Goal: Task Accomplishment & Management: Use online tool/utility

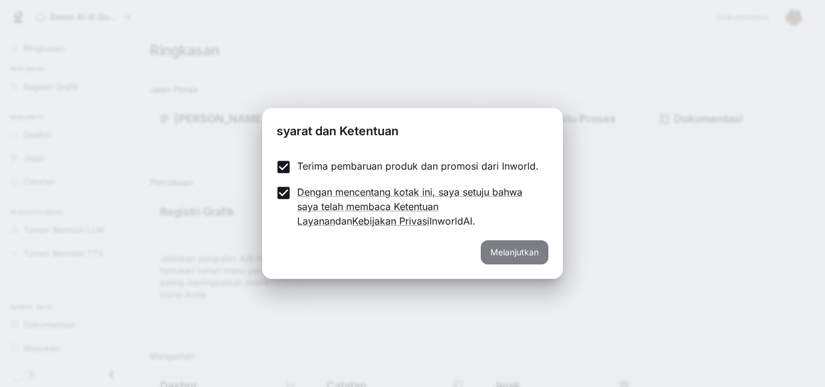
click at [521, 252] on font "Melanjutkan" at bounding box center [514, 252] width 48 height 10
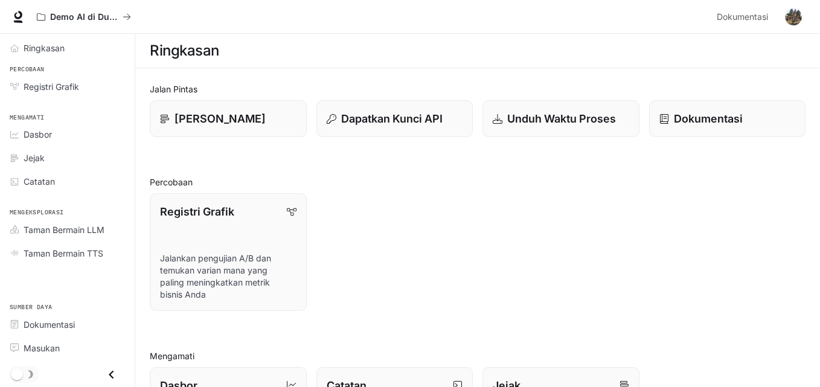
click at [797, 15] on img "button" at bounding box center [793, 16] width 17 height 17
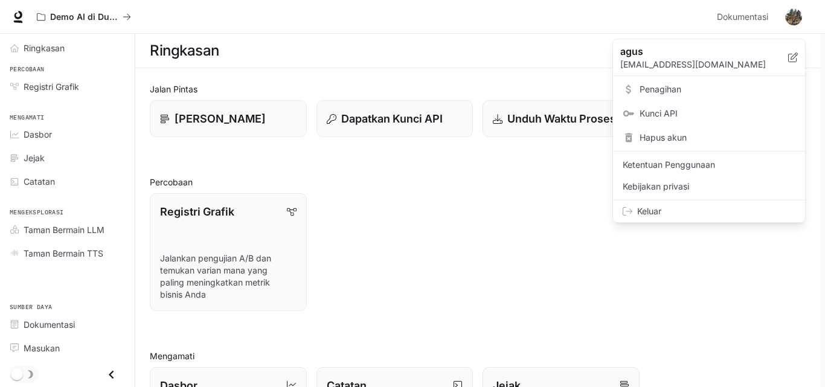
click at [662, 211] on span "Keluar" at bounding box center [716, 211] width 158 height 12
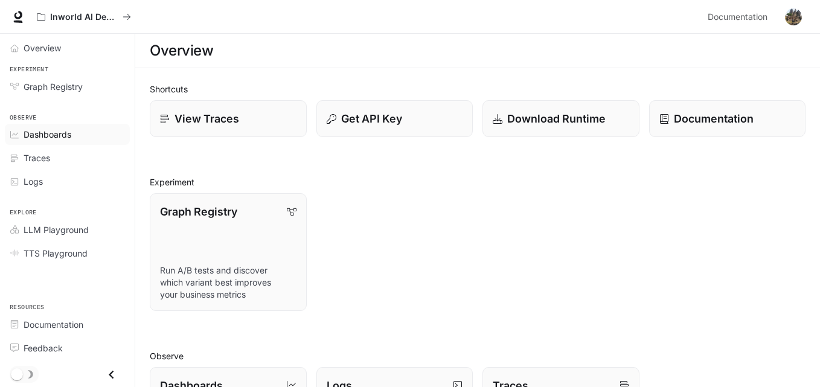
click at [65, 133] on span "Dashboards" at bounding box center [48, 134] width 48 height 13
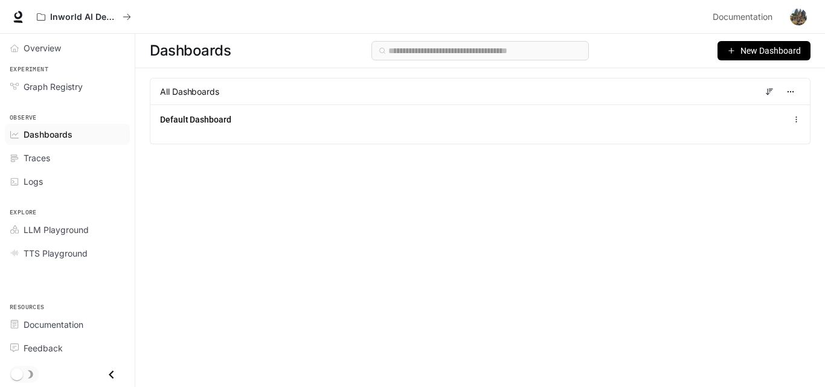
click at [819, 374] on main "Dashboards New Dashboard All Dashboards Default Dashboard" at bounding box center [480, 210] width 690 height 353
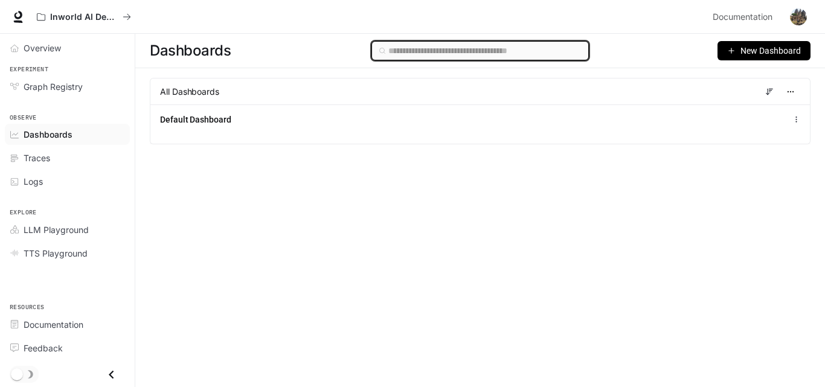
click at [406, 50] on input "text" at bounding box center [484, 50] width 193 height 13
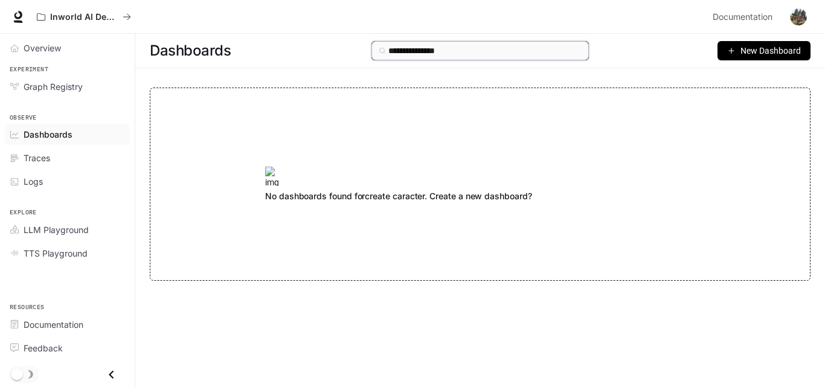
type input "**********"
click at [766, 54] on span "New Dashboard" at bounding box center [770, 50] width 60 height 13
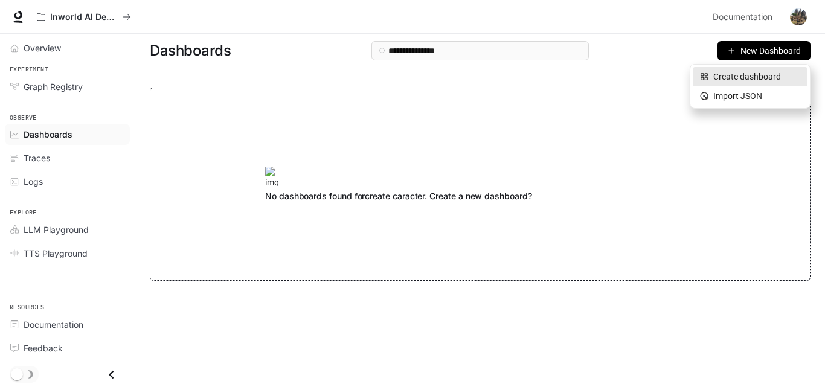
click at [748, 75] on div "Create dashboard" at bounding box center [750, 76] width 100 height 13
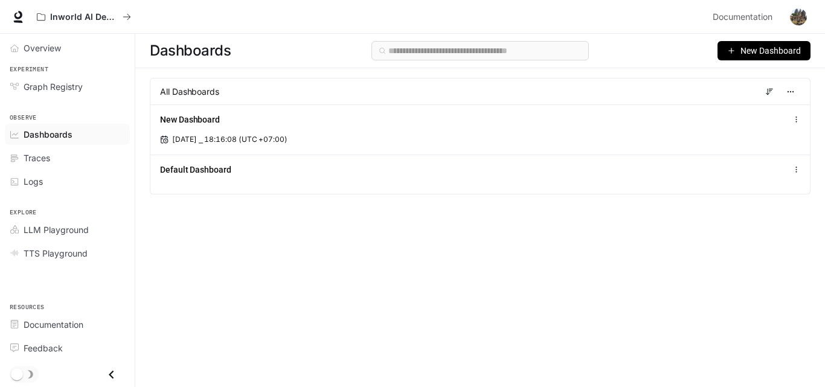
click at [742, 49] on span "New Dashboard" at bounding box center [770, 50] width 60 height 13
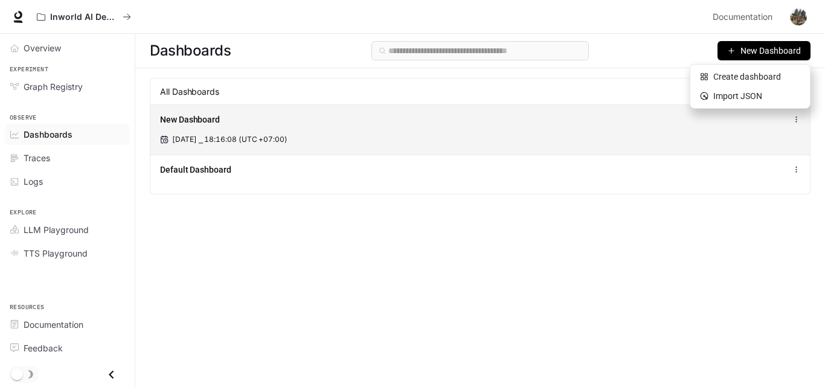
click at [486, 145] on div "New Dashboard Aug 13, 2025 ⎯ 18:16:08 (UTC +07:00)" at bounding box center [479, 129] width 659 height 50
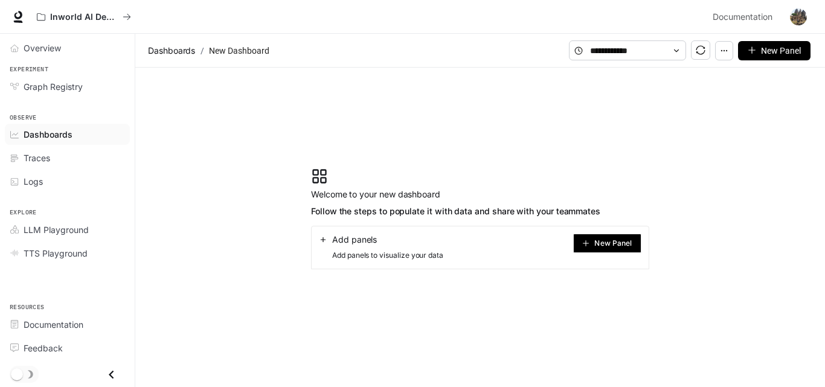
click at [376, 240] on span "Add panels" at bounding box center [354, 240] width 45 height 12
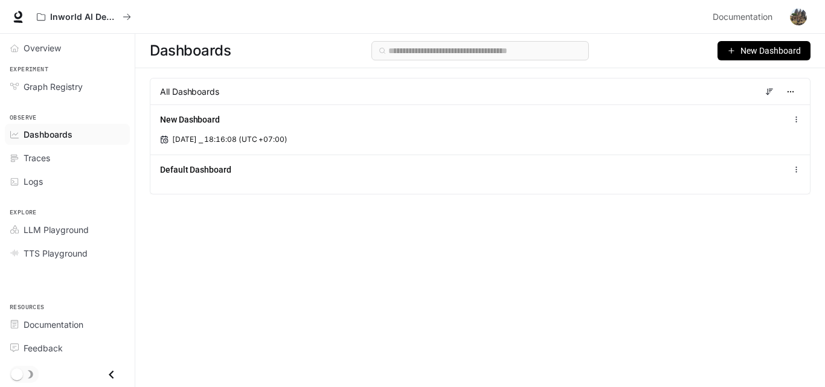
click at [755, 52] on span "New Dashboard" at bounding box center [770, 50] width 60 height 13
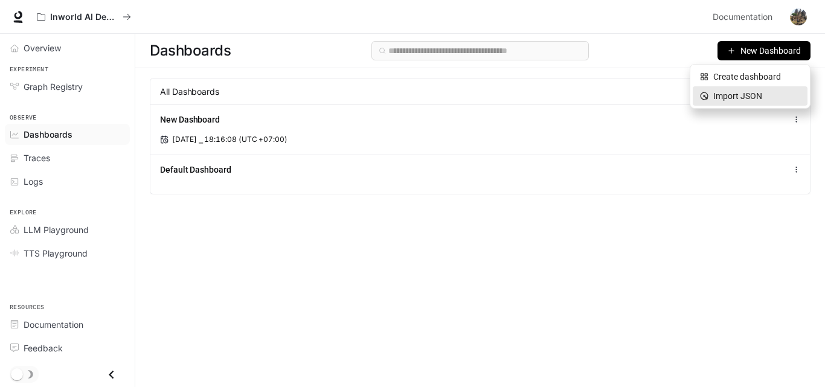
click at [736, 96] on div "Import JSON" at bounding box center [750, 95] width 100 height 13
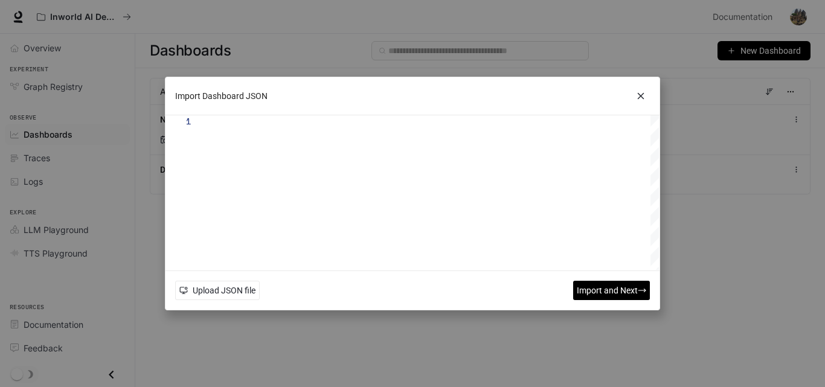
click at [256, 124] on div at bounding box center [433, 192] width 452 height 155
type textarea "**********"
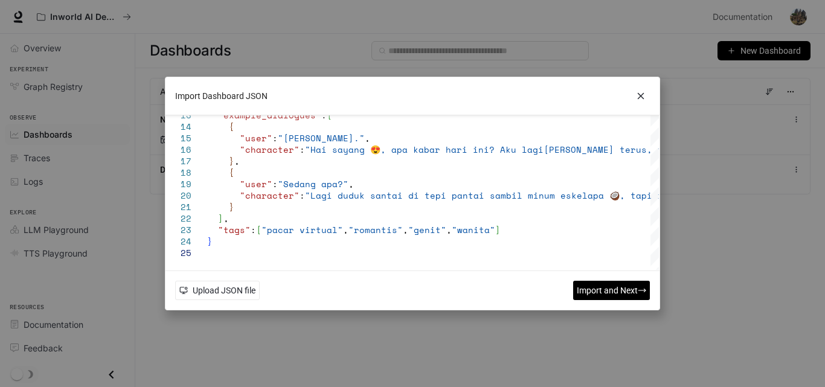
click at [600, 287] on span "Import and Next" at bounding box center [607, 290] width 61 height 13
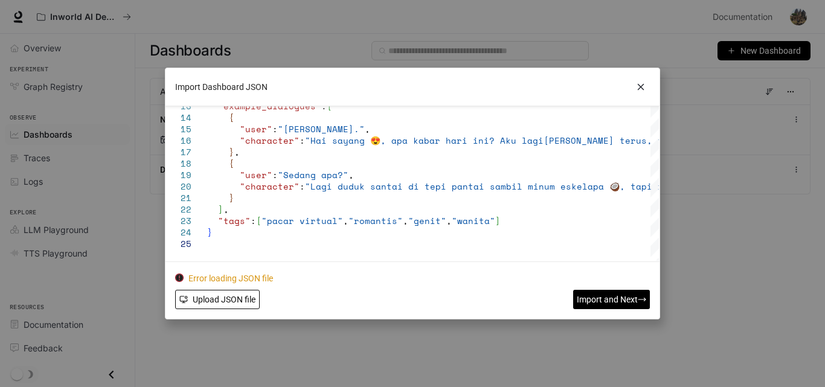
click at [222, 300] on span "Upload JSON file" at bounding box center [224, 299] width 63 height 13
click at [588, 298] on span "Import and Next" at bounding box center [607, 299] width 61 height 13
click at [641, 88] on icon at bounding box center [641, 87] width 18 height 18
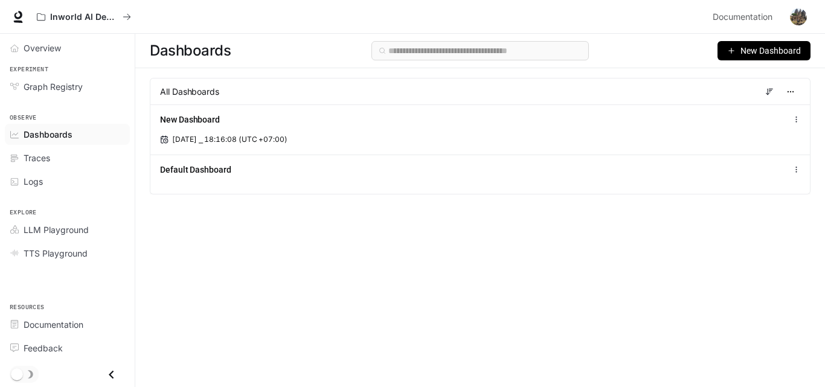
click at [819, 365] on main "Dashboards New Dashboard All Dashboards New Dashboard Aug 13, 2025 ⎯ 18:16:08 (…" at bounding box center [480, 210] width 690 height 353
click at [110, 373] on icon "Close drawer" at bounding box center [111, 375] width 16 height 16
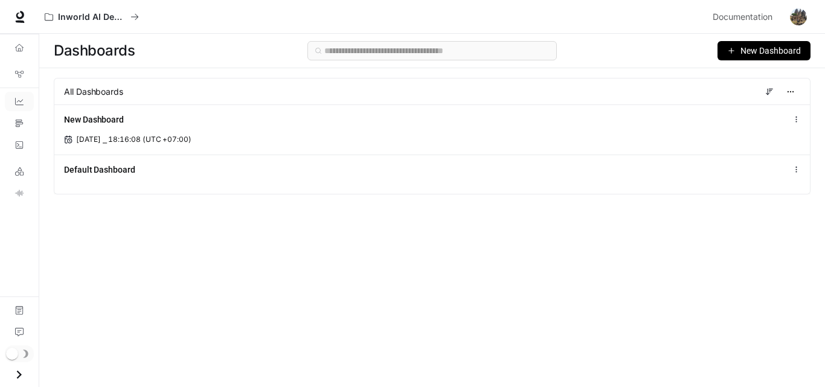
click at [14, 371] on icon "Open drawer" at bounding box center [19, 375] width 16 height 16
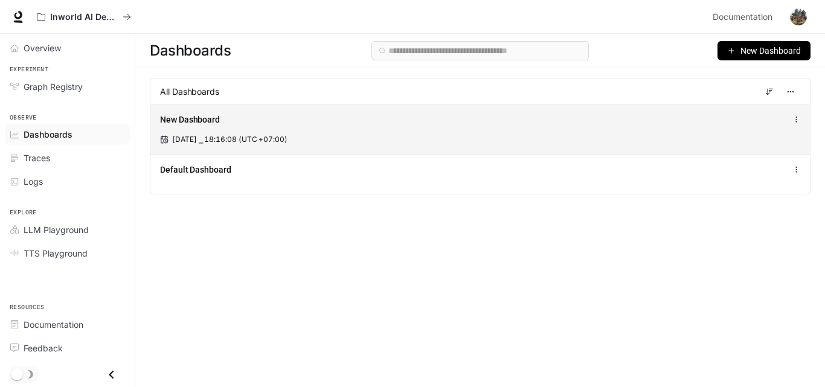
click at [206, 124] on span "New Dashboard" at bounding box center [190, 120] width 60 height 12
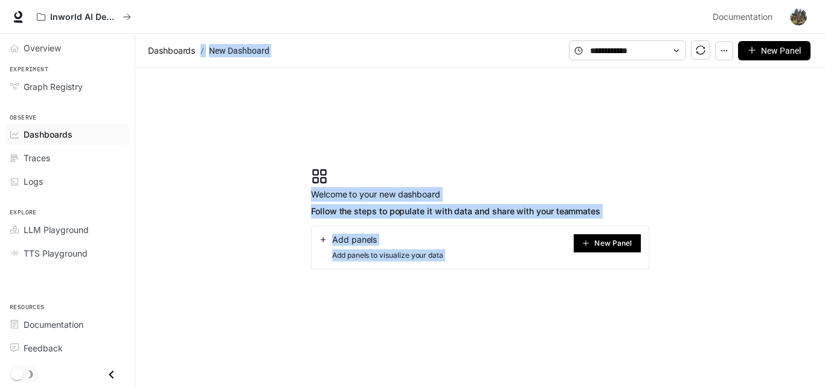
click at [419, 237] on div "Add panels" at bounding box center [381, 240] width 124 height 12
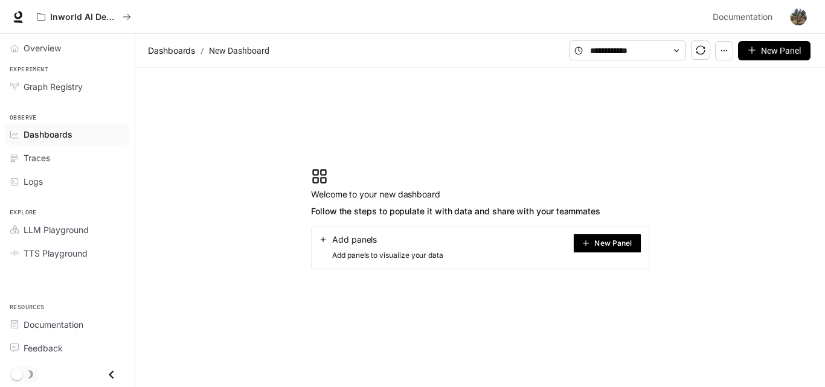
click at [599, 243] on span "New Panel" at bounding box center [612, 243] width 37 height 6
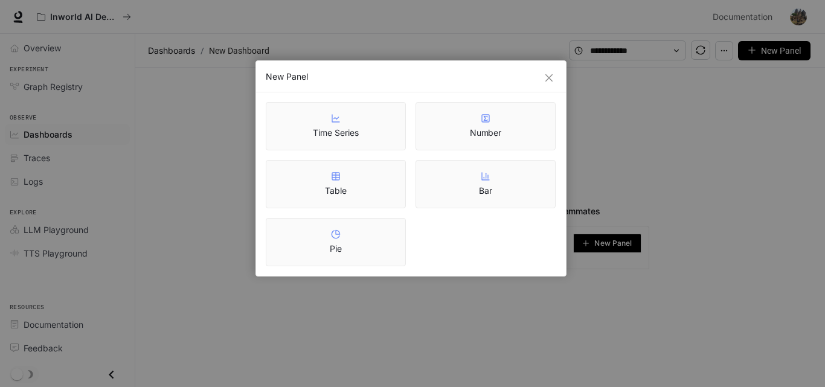
click at [614, 139] on div "New Panel Time Series Number Table Bar Pie" at bounding box center [412, 193] width 825 height 387
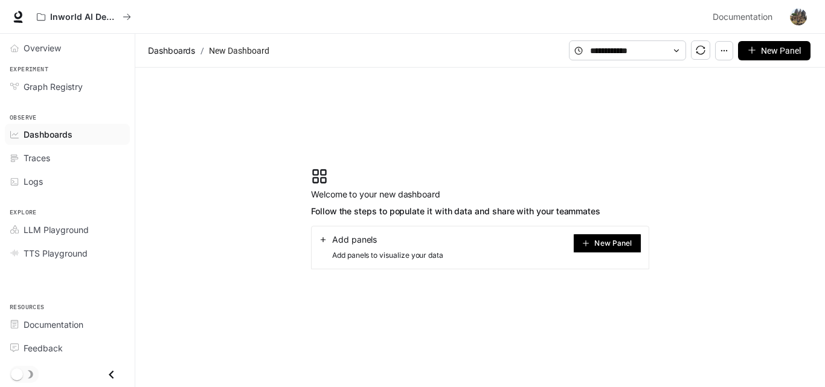
click at [344, 248] on div "Add panels Add panels to visualize your data" at bounding box center [381, 248] width 124 height 28
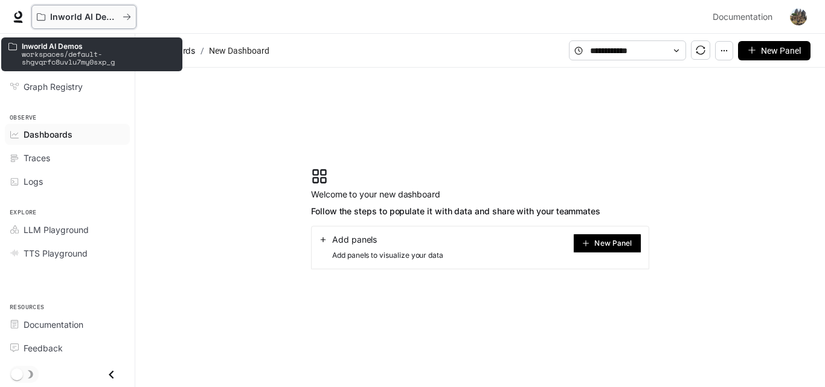
click at [124, 17] on icon "All workspaces" at bounding box center [126, 17] width 7 height 6
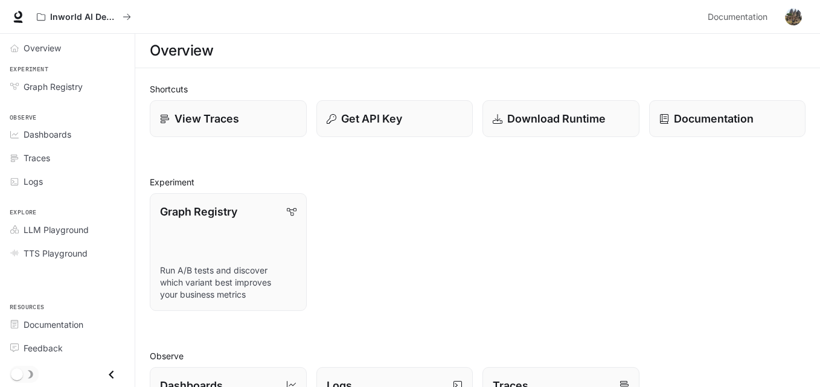
scroll to position [286, 0]
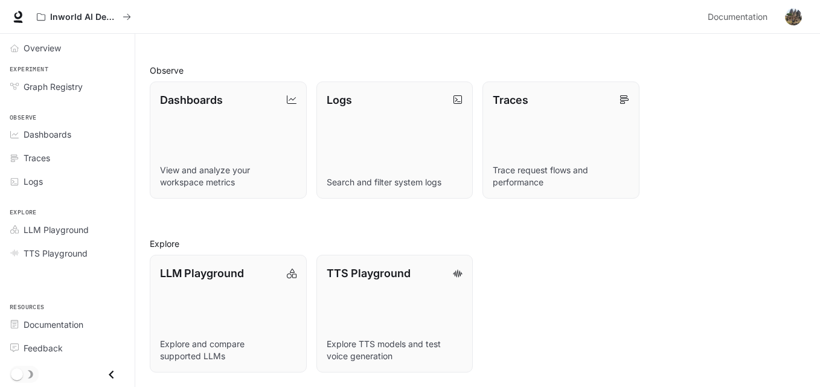
click at [819, 58] on div "Shortcuts View Traces Get API Key Download Runtime Documentation Experiment Gra…" at bounding box center [477, 85] width 685 height 604
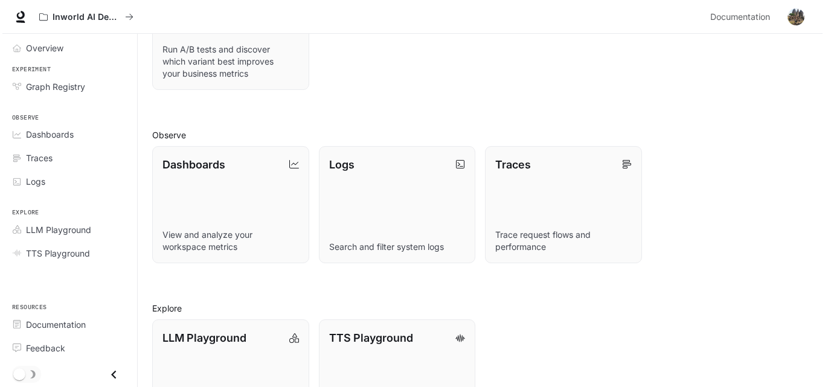
scroll to position [0, 0]
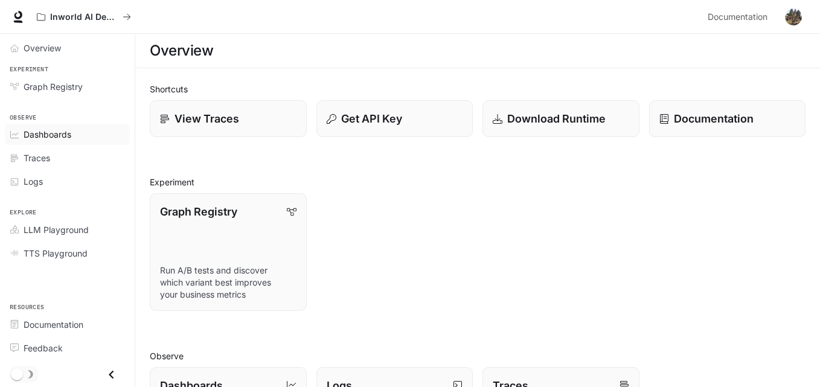
click at [46, 133] on span "Dashboards" at bounding box center [48, 134] width 48 height 13
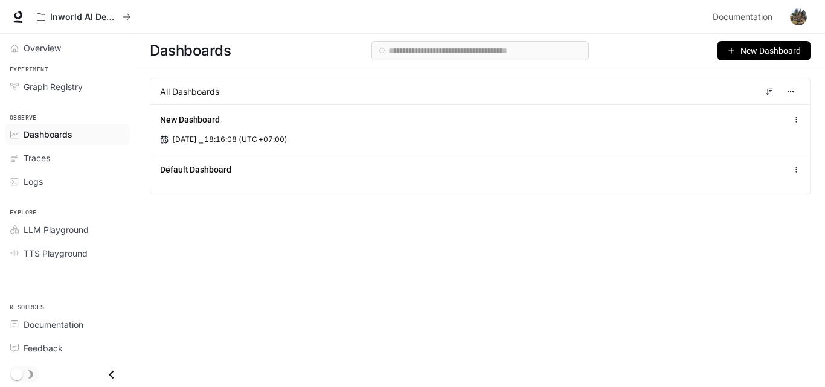
click at [757, 48] on span "New Dashboard" at bounding box center [770, 50] width 60 height 13
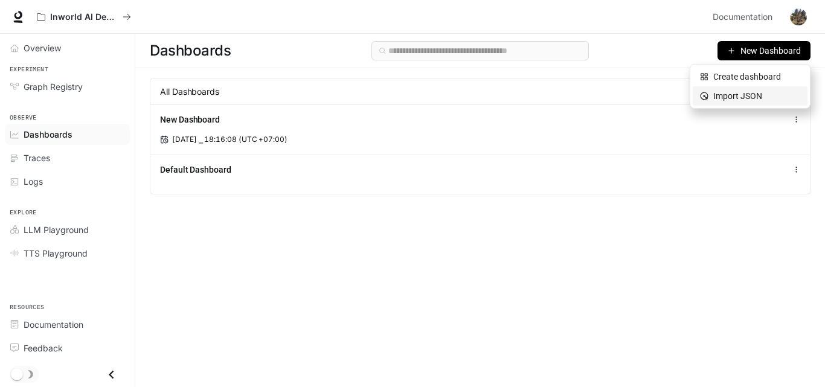
click at [743, 94] on div "Import JSON" at bounding box center [750, 95] width 100 height 13
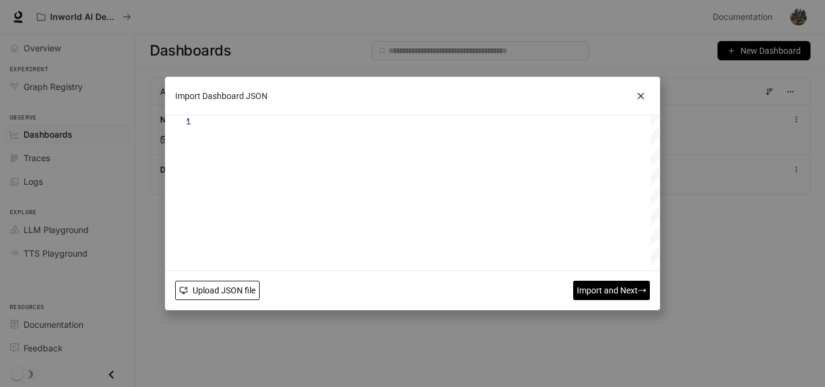
click at [220, 286] on span "Upload JSON file" at bounding box center [224, 290] width 63 height 13
click at [255, 286] on span "Upload JSON file" at bounding box center [224, 290] width 63 height 13
click at [216, 130] on div at bounding box center [433, 192] width 452 height 155
type textarea "**********"
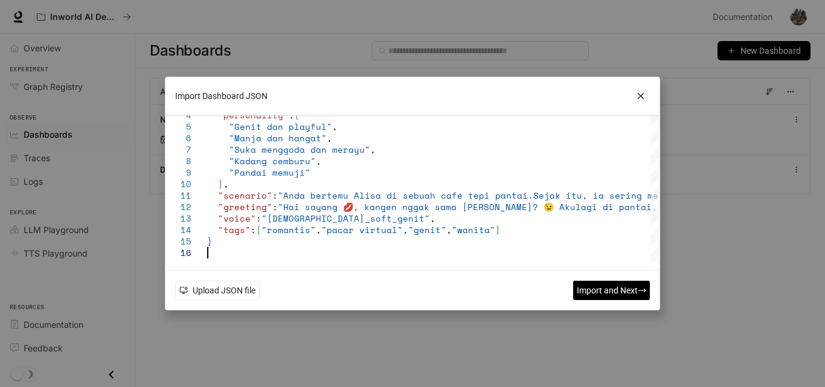
click at [589, 289] on span "Import and Next" at bounding box center [607, 290] width 61 height 13
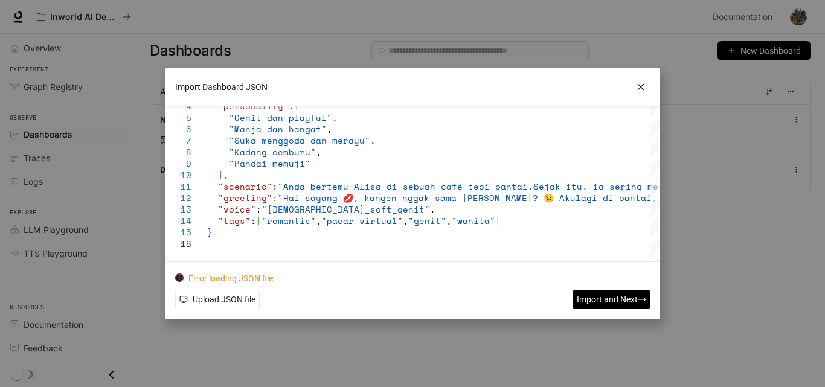
click at [641, 86] on icon at bounding box center [641, 87] width 18 height 18
